Goal: Book appointment/travel/reservation

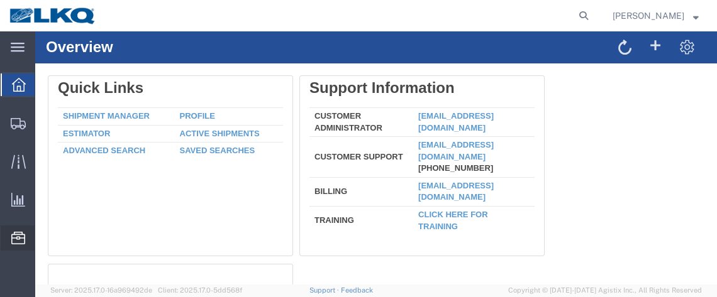
click at [0, 0] on span "Location Appointment" at bounding box center [0, 0] width 0 height 0
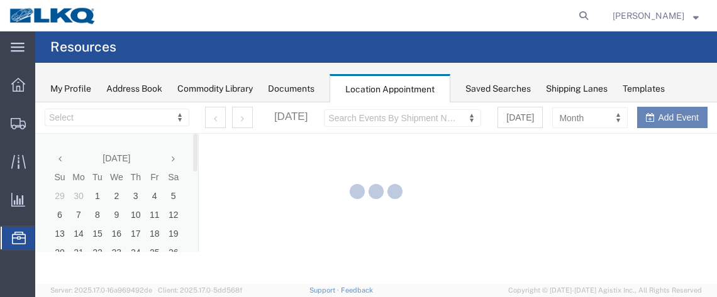
select select "28716"
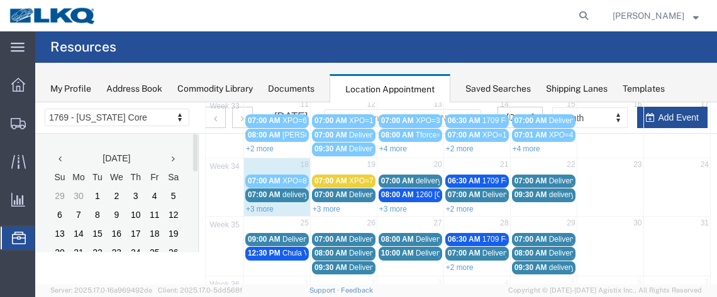
scroll to position [218, 0]
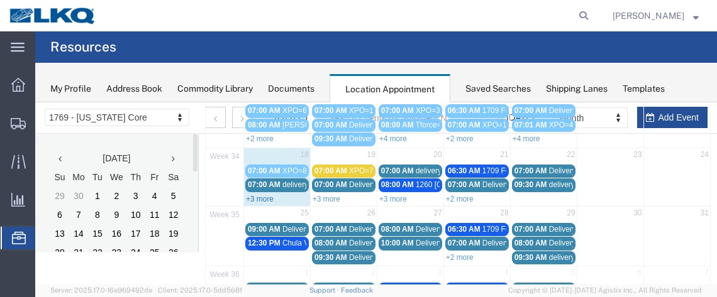
click at [255, 195] on link "+3 more" at bounding box center [260, 199] width 28 height 9
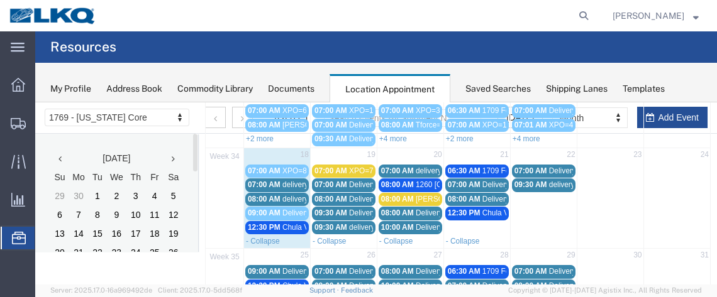
drag, startPoint x: 261, startPoint y: 178, endPoint x: 253, endPoint y: 180, distance: 7.8
click at [253, 180] on span "07:00 AM" at bounding box center [264, 184] width 33 height 9
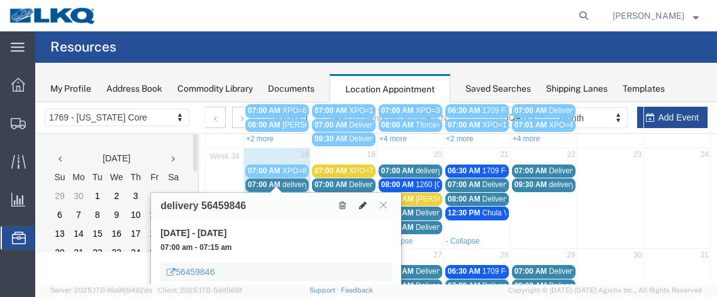
click at [362, 202] on icon at bounding box center [363, 205] width 8 height 9
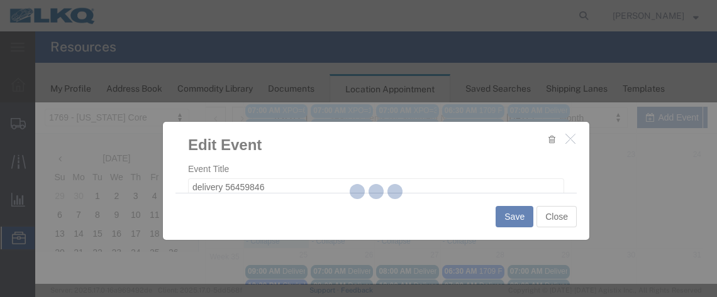
select select
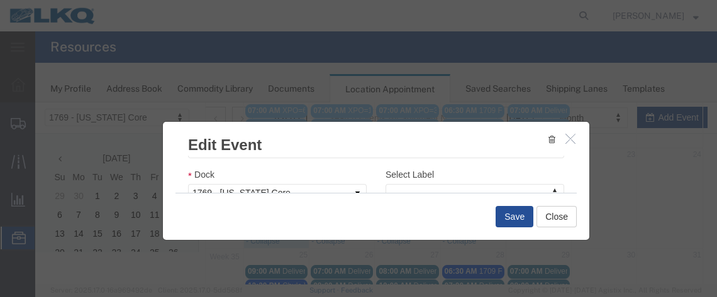
scroll to position [241, 0]
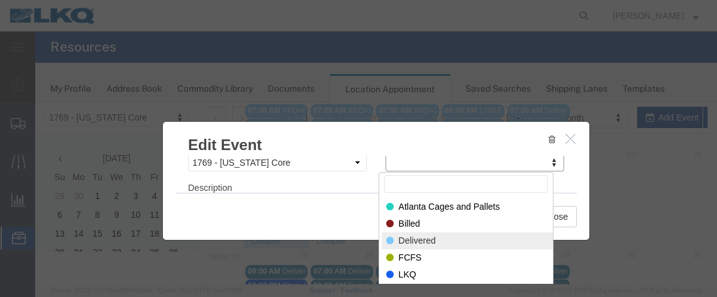
select select "40"
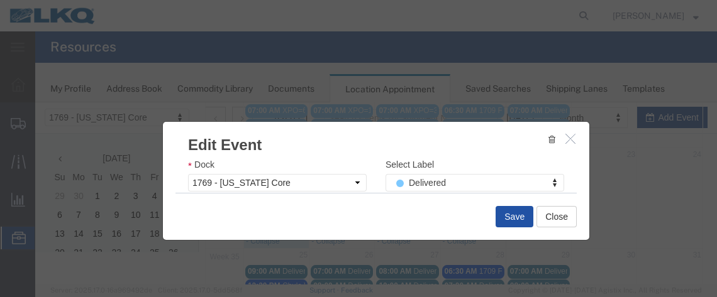
click at [504, 213] on button "Save" at bounding box center [515, 216] width 38 height 21
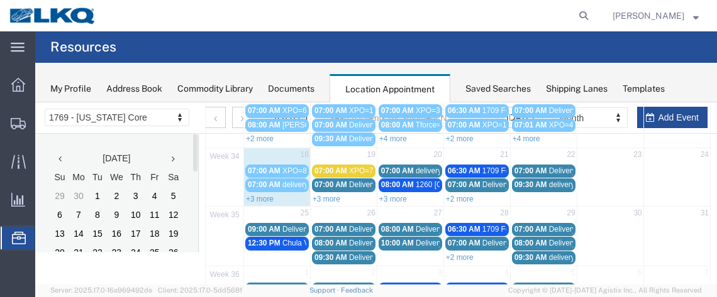
scroll to position [130, 0]
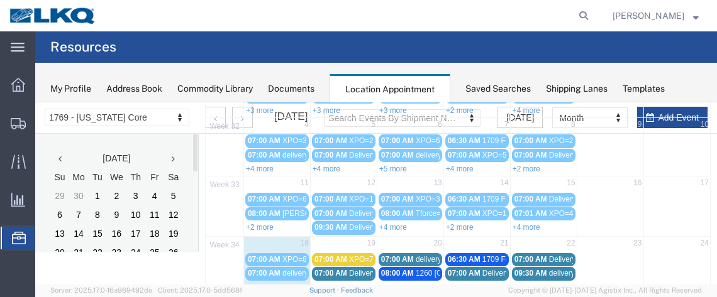
click at [269, 284] on link "+3 more" at bounding box center [260, 288] width 28 height 9
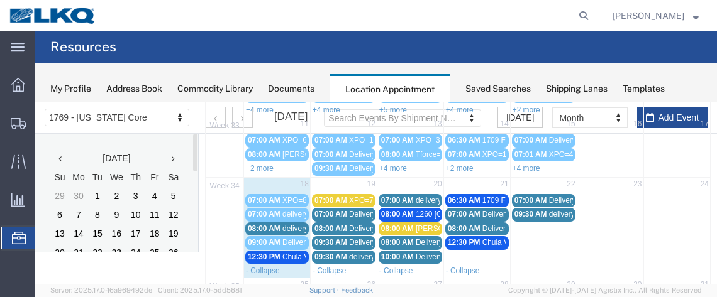
scroll to position [206, 0]
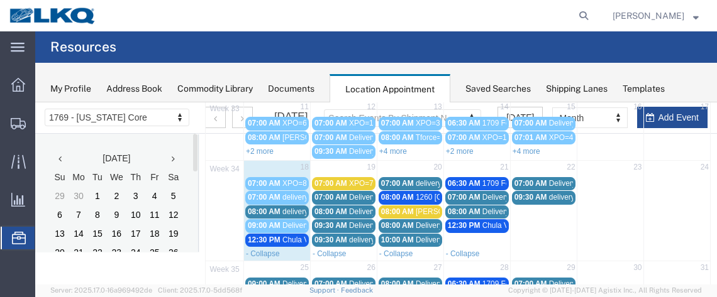
click at [284, 208] on span "delivery 56462140" at bounding box center [312, 212] width 61 height 9
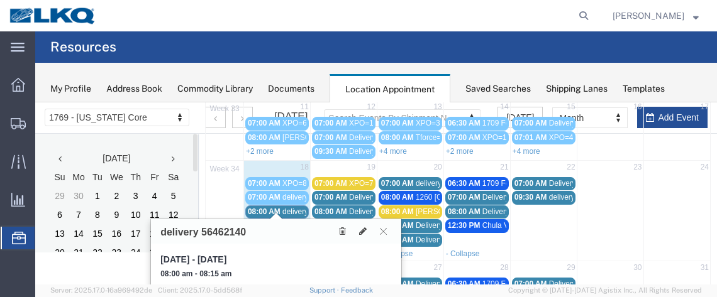
drag, startPoint x: 284, startPoint y: 205, endPoint x: 267, endPoint y: 208, distance: 17.3
click at [267, 208] on span "08:00 AM" at bounding box center [264, 212] width 33 height 9
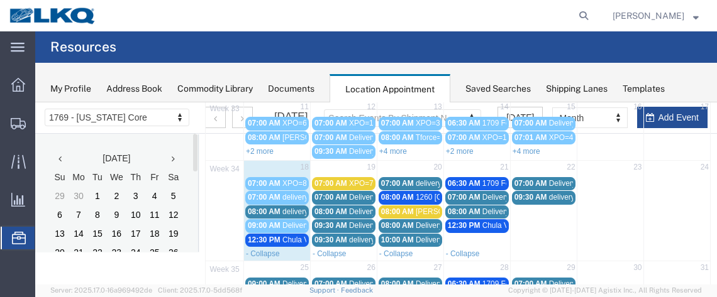
click at [287, 208] on span "delivery 56462140" at bounding box center [312, 212] width 61 height 9
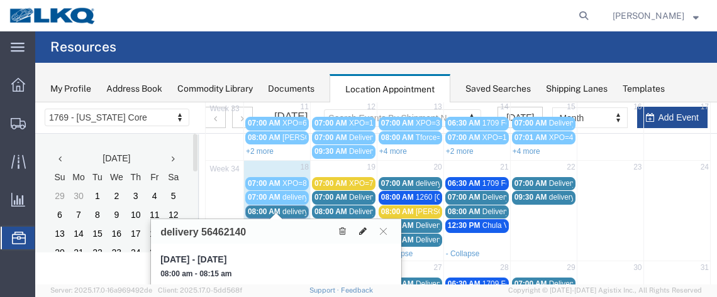
click at [360, 231] on icon at bounding box center [363, 231] width 8 height 9
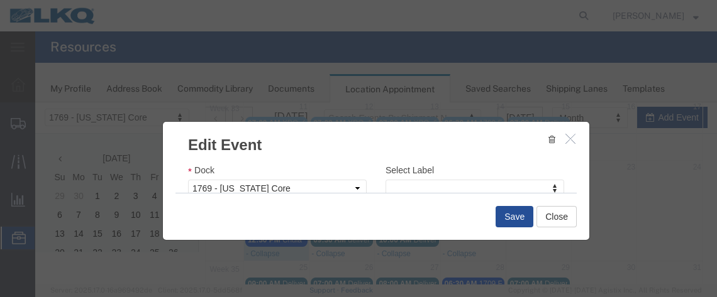
scroll to position [229, 0]
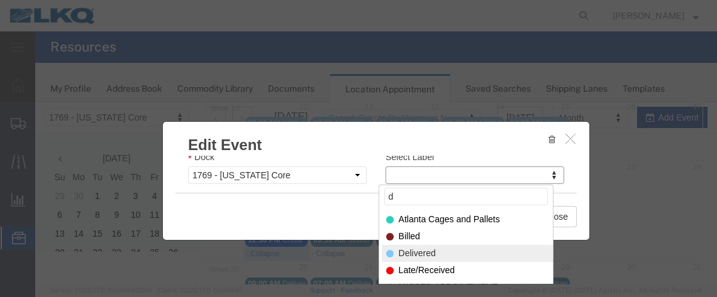
type input "d"
select select "40"
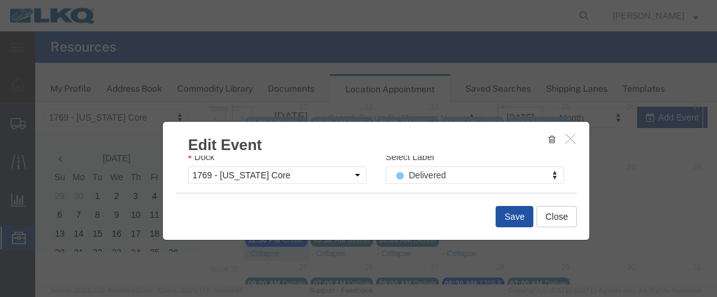
click at [511, 211] on button "Save" at bounding box center [515, 216] width 38 height 21
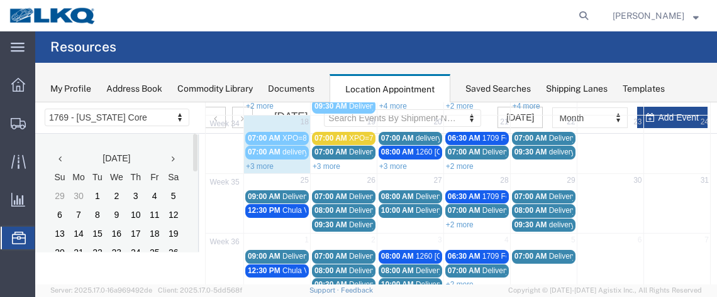
scroll to position [264, 0]
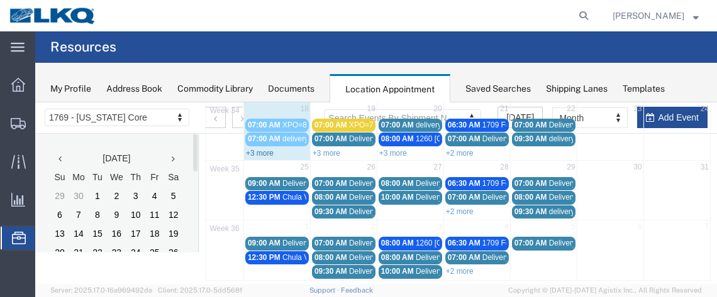
click at [272, 149] on link "+3 more" at bounding box center [260, 153] width 28 height 9
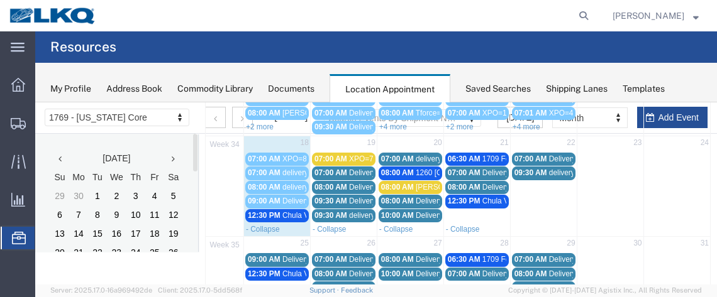
scroll to position [228, 0]
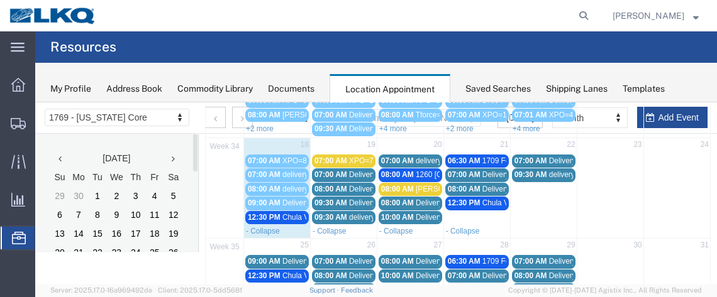
click at [341, 140] on td "19" at bounding box center [343, 146] width 67 height 16
select select "1"
select select
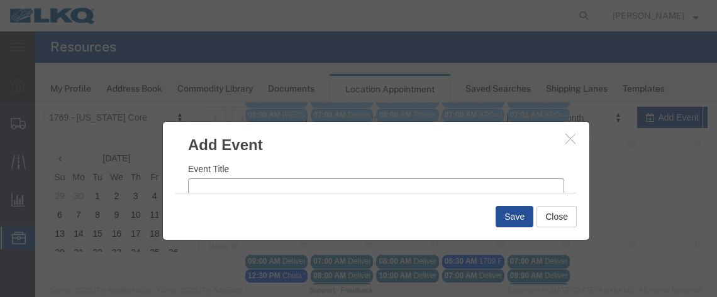
click at [218, 185] on input "Event Title" at bounding box center [376, 188] width 376 height 18
type input "d"
type input "DHE=2"
drag, startPoint x: 400, startPoint y: 179, endPoint x: 420, endPoint y: 179, distance: 20.1
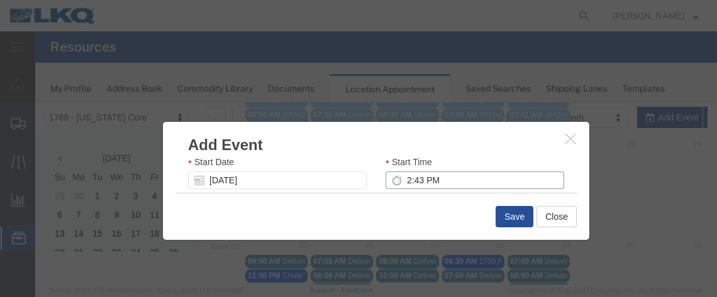
click at [400, 179] on input "2:43 PM" at bounding box center [474, 181] width 179 height 18
type input "8:43 PM"
type input "9:43 PM"
click at [415, 176] on input "8:00AM" at bounding box center [474, 181] width 179 height 18
type input "8:00 AM"
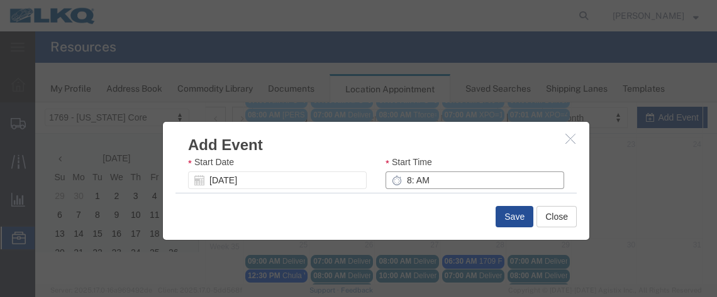
type input "9:00 AM"
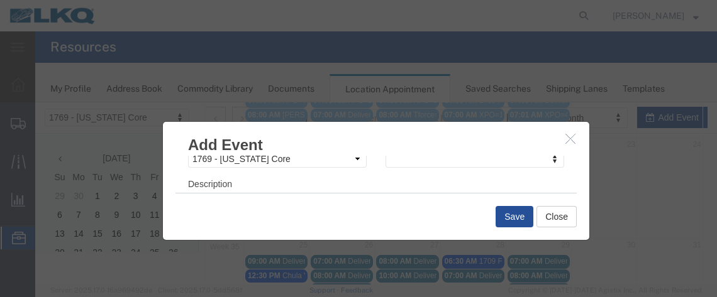
scroll to position [211, 0]
type input "8:00 AM"
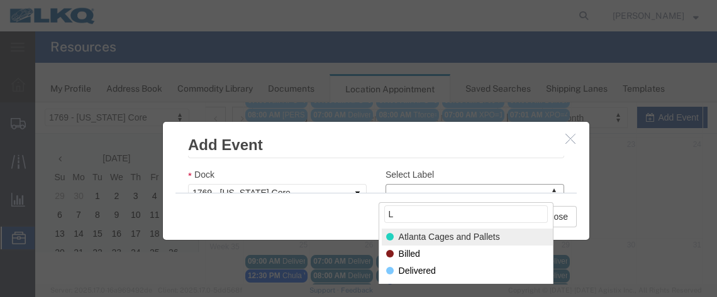
scroll to position [0, 0]
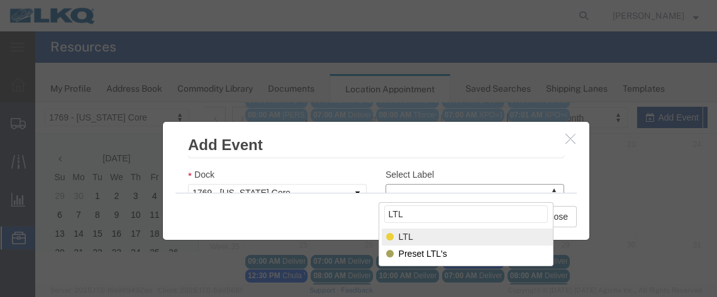
type input "LTL"
select select "25"
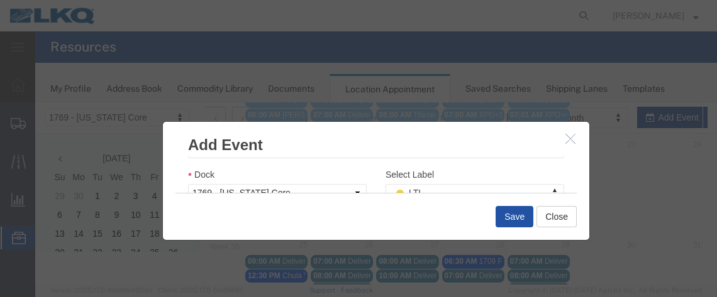
click at [506, 219] on button "Save" at bounding box center [515, 216] width 38 height 21
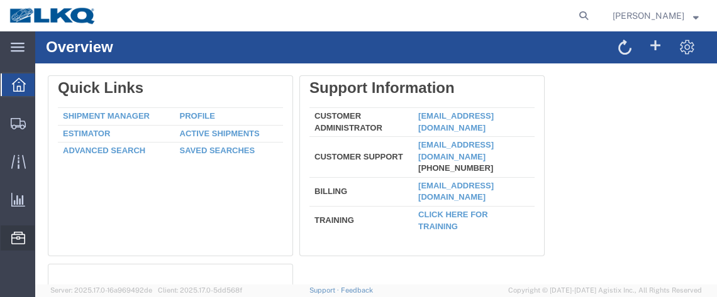
click at [0, 0] on span "Location Appointment" at bounding box center [0, 0] width 0 height 0
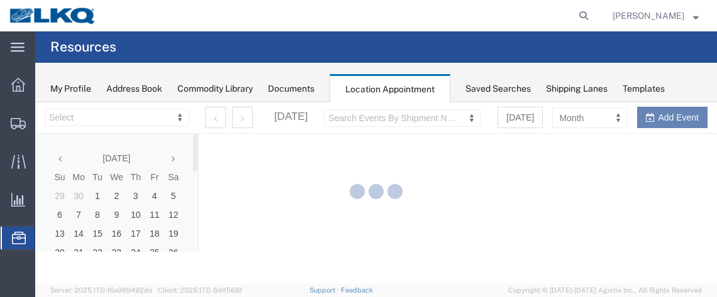
select select "28716"
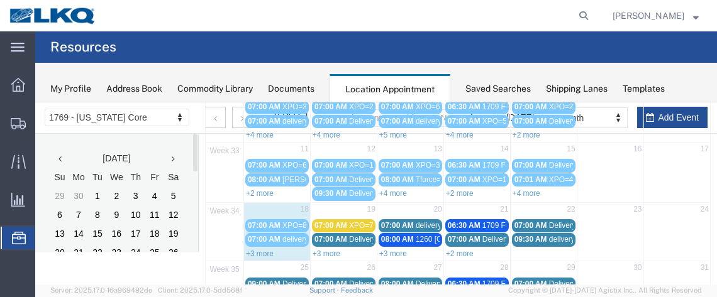
scroll to position [170, 0]
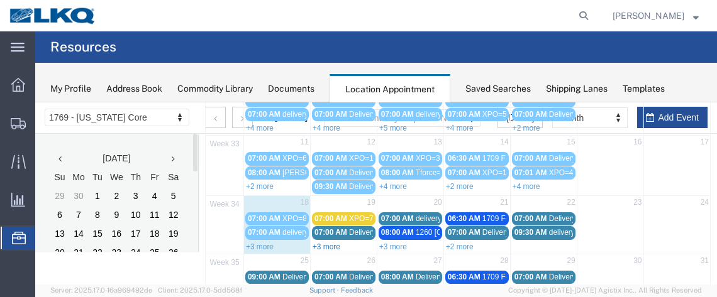
click at [328, 243] on link "+3 more" at bounding box center [327, 247] width 28 height 9
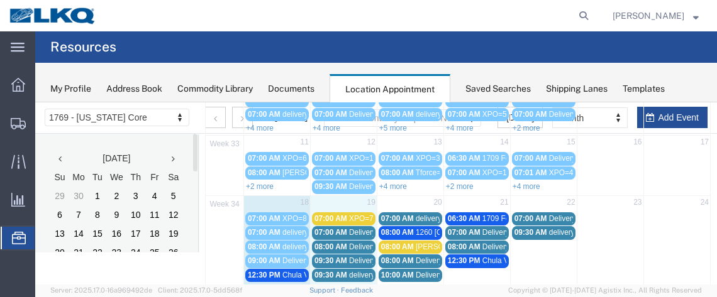
click at [340, 199] on td "19" at bounding box center [343, 204] width 67 height 16
select select "1"
select select
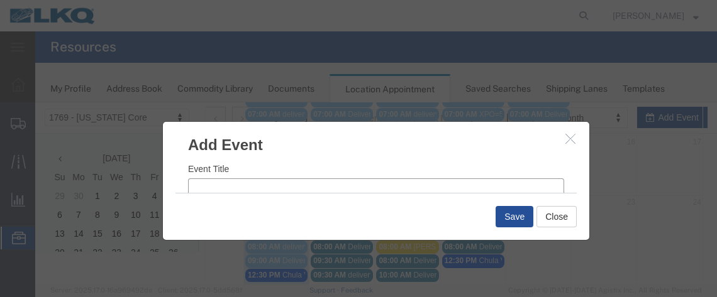
click at [244, 184] on input "Event Title" at bounding box center [376, 188] width 376 height 18
type input "DHE=2"
click at [401, 179] on input "2:45 PM" at bounding box center [474, 180] width 179 height 18
type input "8:45 PM"
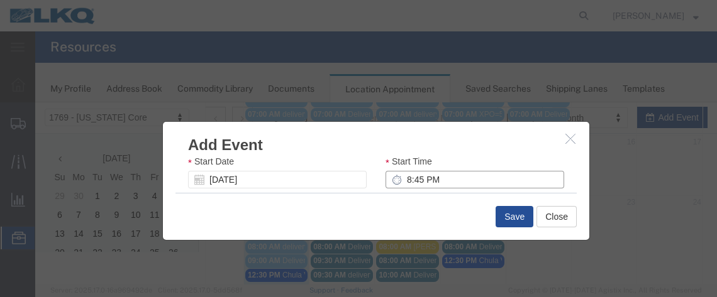
type input "9:45 PM"
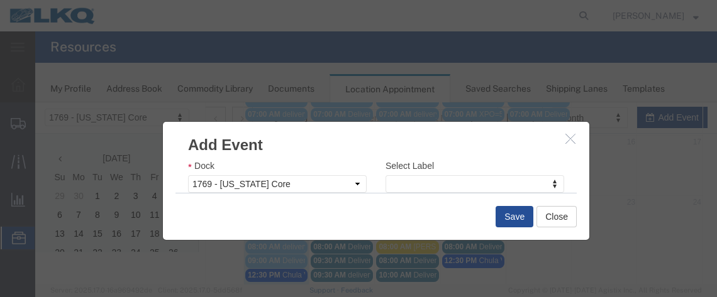
scroll to position [224, 0]
type input "8:00 AM"
type input "9:00 AM"
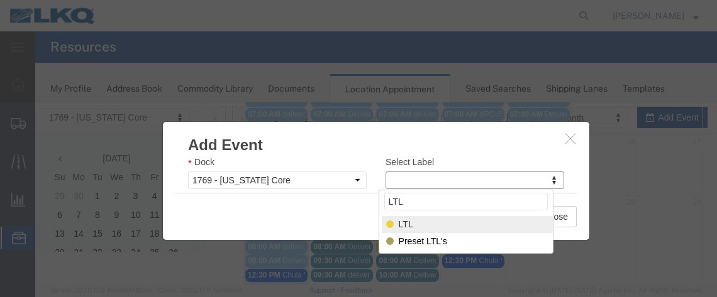
type input "LTL"
click at [397, 211] on div "Select Label LTL" at bounding box center [466, 202] width 174 height 23
select select "25"
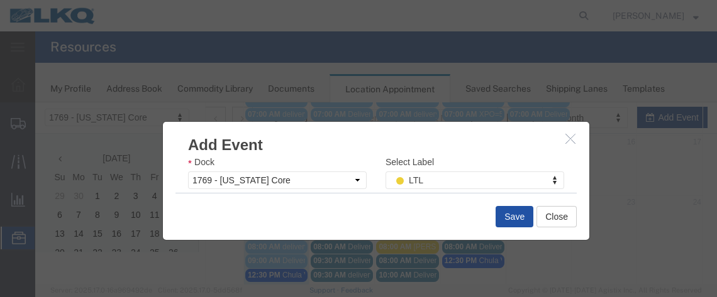
click at [497, 220] on button "Save" at bounding box center [515, 216] width 38 height 21
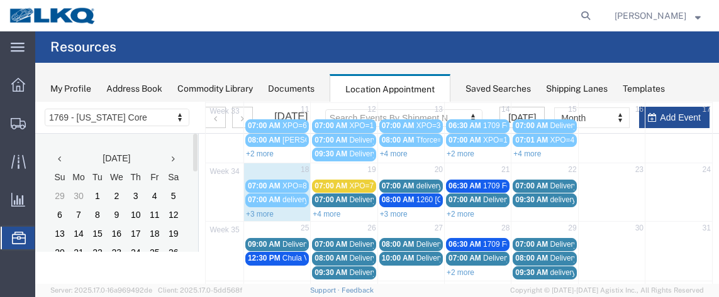
scroll to position [231, 0]
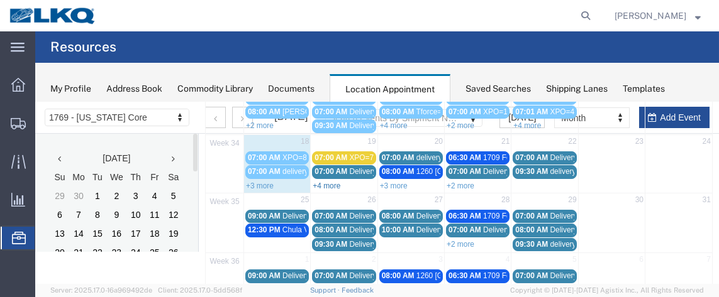
click at [338, 182] on link "+4 more" at bounding box center [327, 186] width 28 height 9
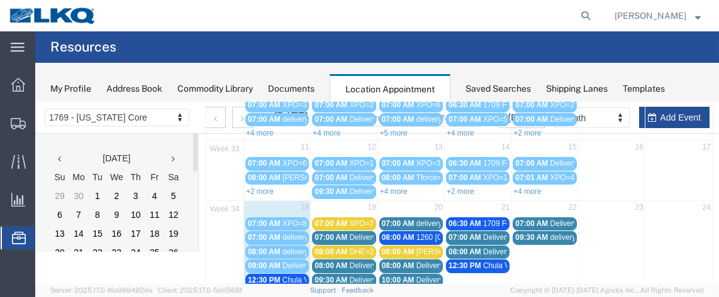
scroll to position [155, 0]
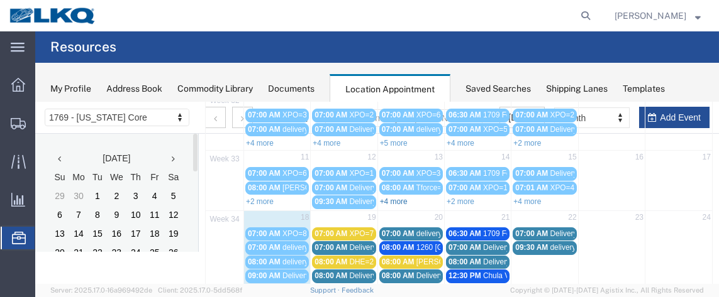
click at [396, 197] on link "+4 more" at bounding box center [394, 201] width 28 height 9
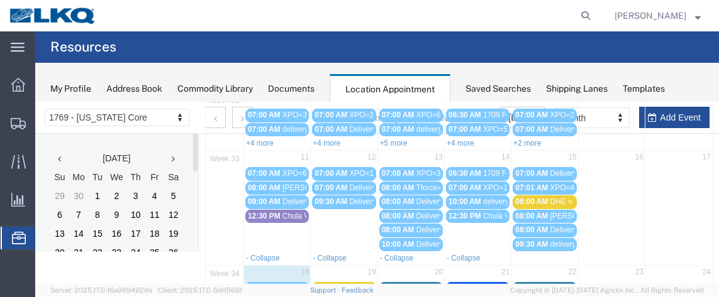
click at [553, 197] on span "DHE = 1" at bounding box center [564, 201] width 28 height 9
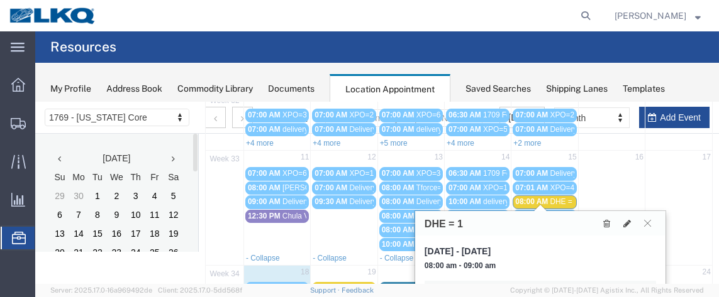
drag, startPoint x: 523, startPoint y: 199, endPoint x: 515, endPoint y: 197, distance: 8.0
click at [515, 197] on span "08:00 AM" at bounding box center [531, 201] width 33 height 9
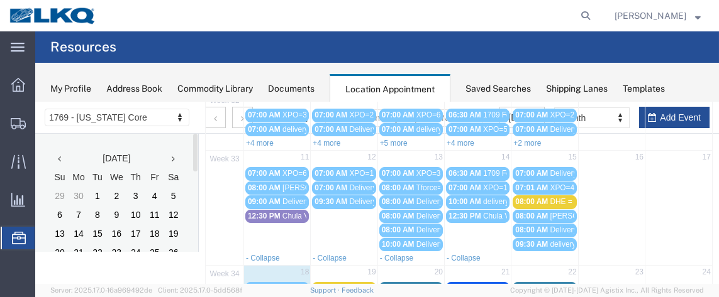
click at [540, 199] on span "08:00 AM" at bounding box center [531, 201] width 33 height 9
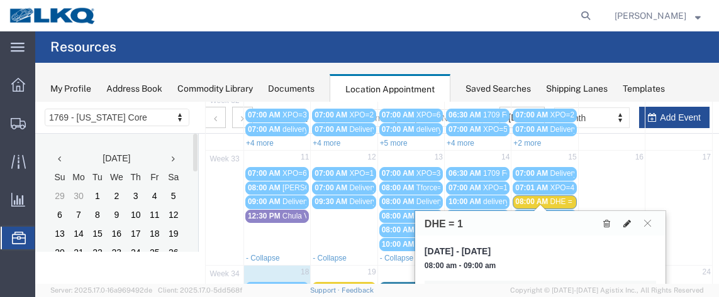
click at [623, 221] on icon at bounding box center [627, 223] width 8 height 9
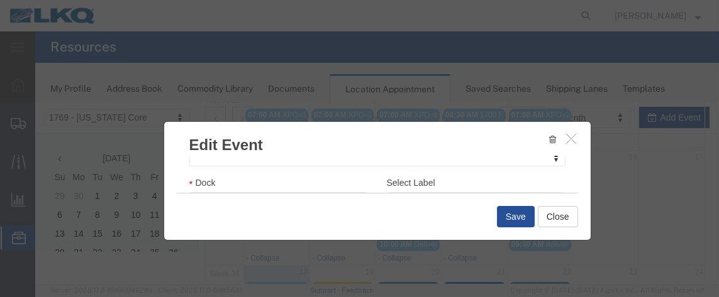
scroll to position [236, 0]
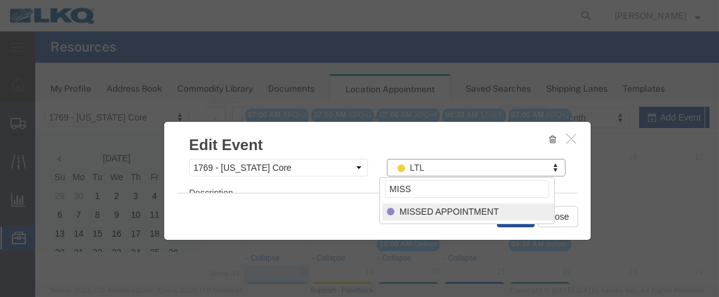
type input "MISS"
select select "100"
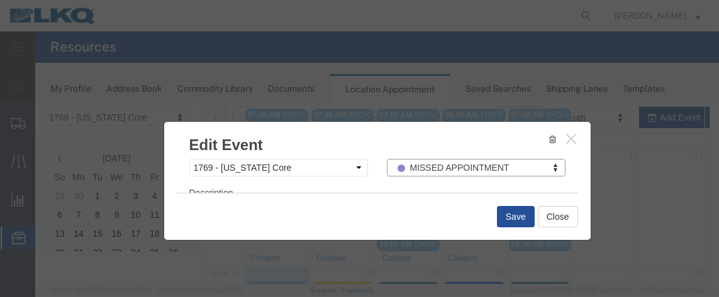
scroll to position [235, 0]
click at [529, 213] on button "Save" at bounding box center [516, 216] width 38 height 21
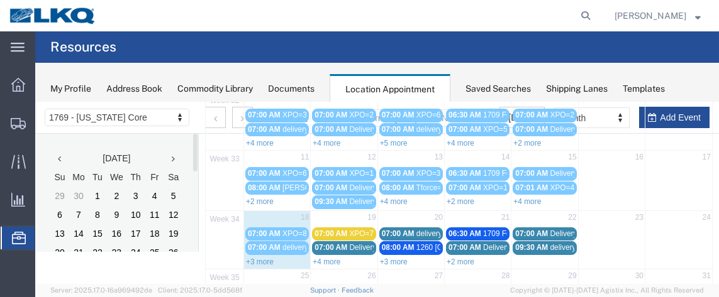
scroll to position [130, 0]
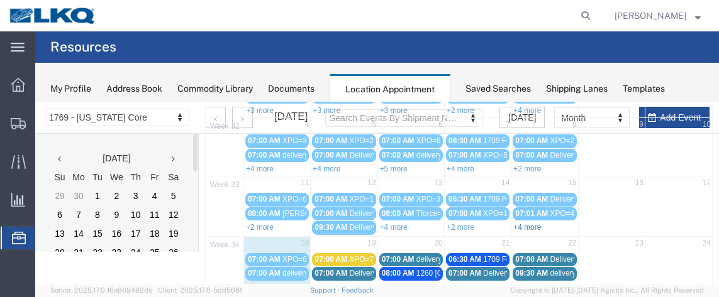
click at [535, 223] on link "+4 more" at bounding box center [527, 227] width 28 height 9
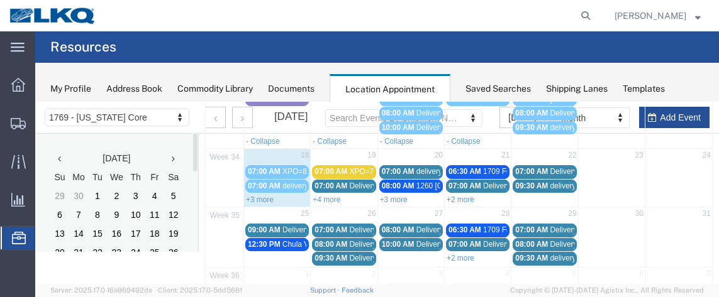
scroll to position [274, 0]
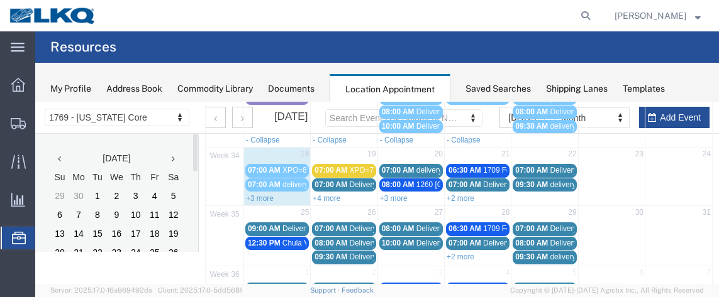
click at [255, 194] on div "+3 more" at bounding box center [277, 198] width 66 height 13
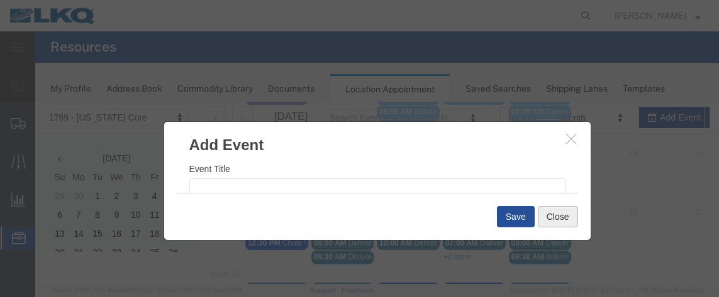
click at [559, 219] on button "Close" at bounding box center [558, 216] width 40 height 21
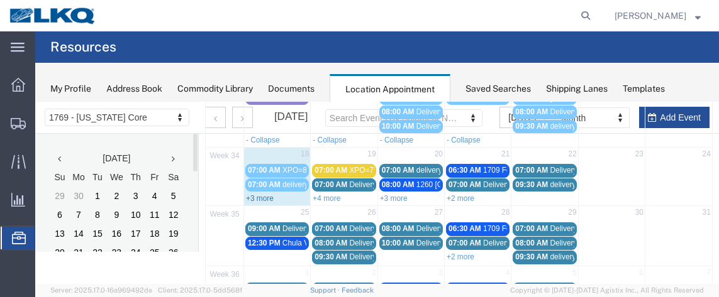
click at [269, 194] on link "+3 more" at bounding box center [260, 198] width 28 height 9
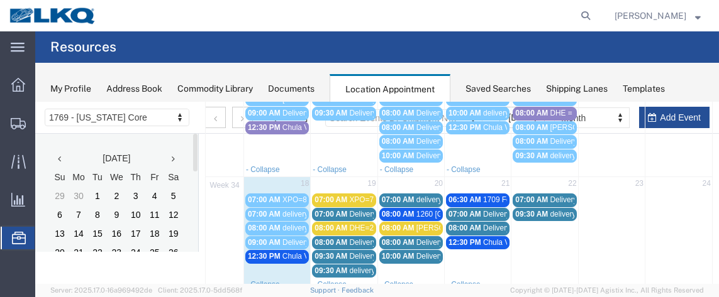
scroll to position [248, 0]
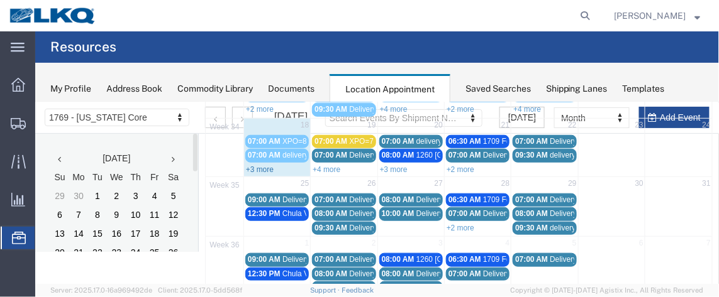
click at [270, 165] on link "+3 more" at bounding box center [259, 169] width 28 height 9
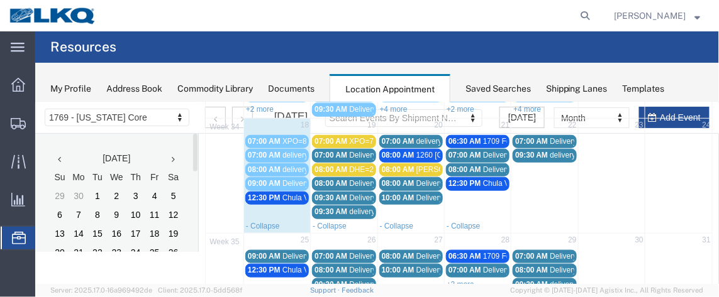
drag, startPoint x: 270, startPoint y: 192, endPoint x: 250, endPoint y: 187, distance: 21.5
click at [250, 193] on span "12:30 PM" at bounding box center [263, 197] width 33 height 9
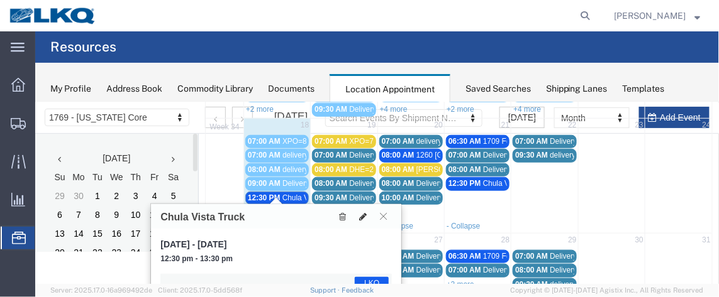
click at [357, 215] on button at bounding box center [362, 215] width 18 height 13
select select "1"
select select "22"
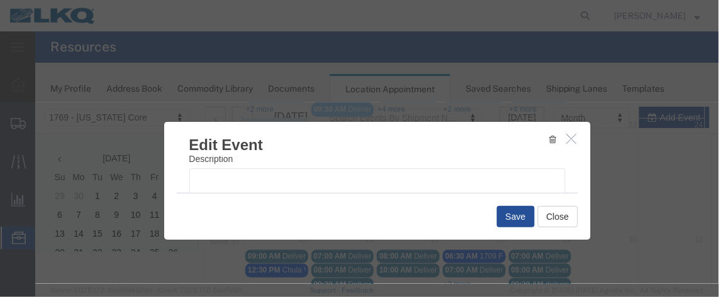
scroll to position [236, 0]
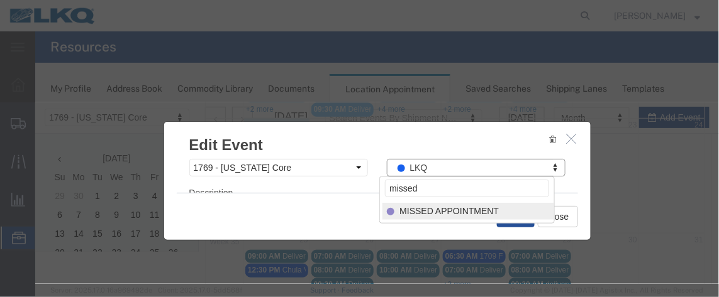
type input "missed"
select select "100"
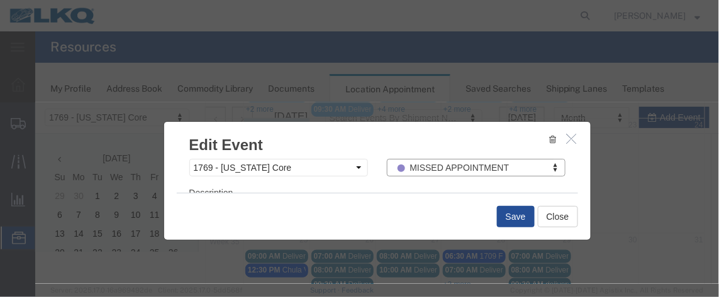
scroll to position [235, 0]
click at [519, 215] on button "Save" at bounding box center [515, 216] width 38 height 21
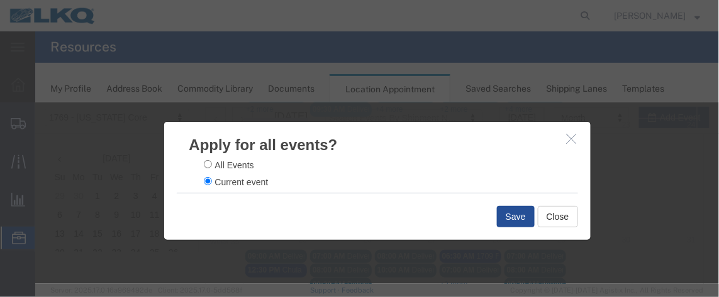
scroll to position [26, 0]
click at [500, 219] on button "Save" at bounding box center [515, 216] width 38 height 21
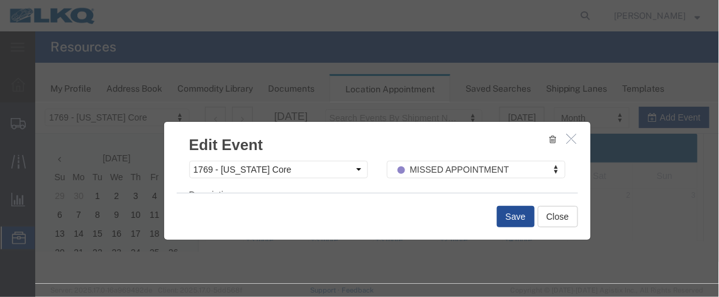
scroll to position [0, 0]
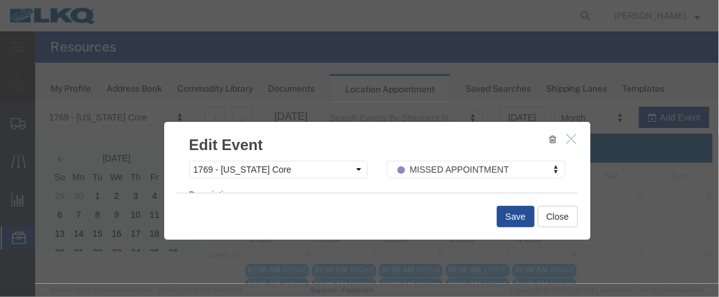
click at [550, 215] on div at bounding box center [377, 193] width 684 height 182
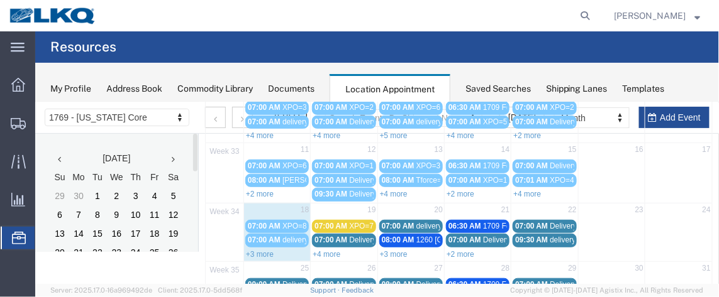
scroll to position [170, 0]
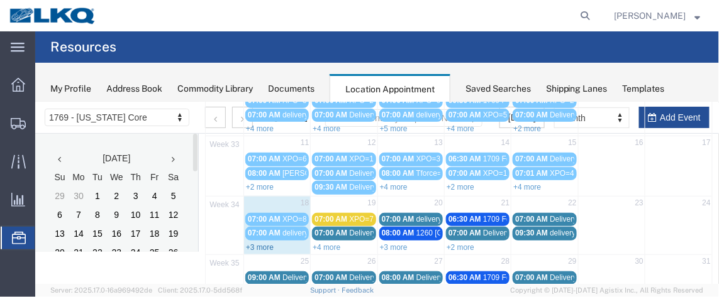
click at [252, 243] on link "+3 more" at bounding box center [259, 247] width 28 height 9
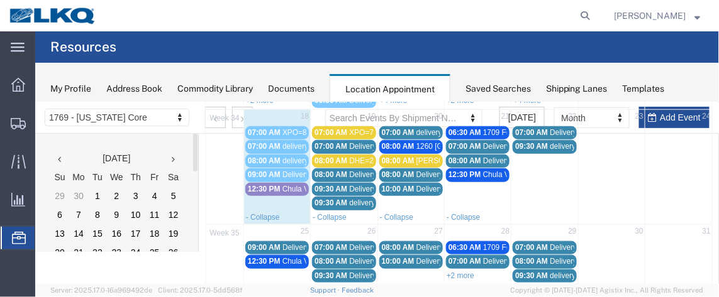
scroll to position [259, 0]
